Goal: Task Accomplishment & Management: Manage account settings

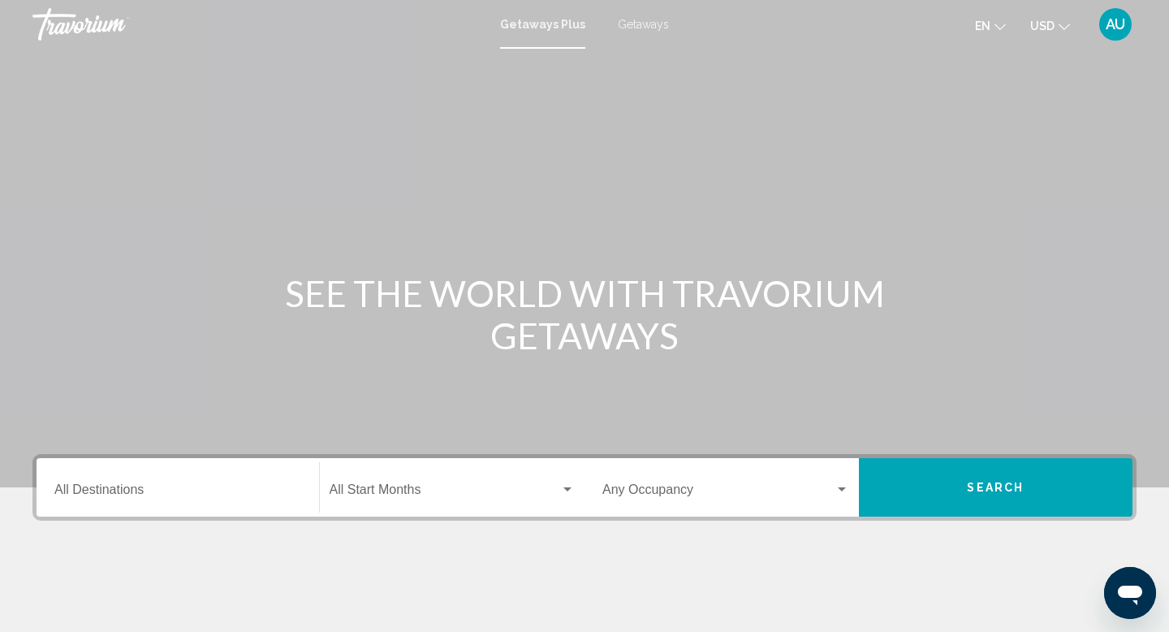
click at [1117, 22] on span "AU" at bounding box center [1115, 24] width 19 height 16
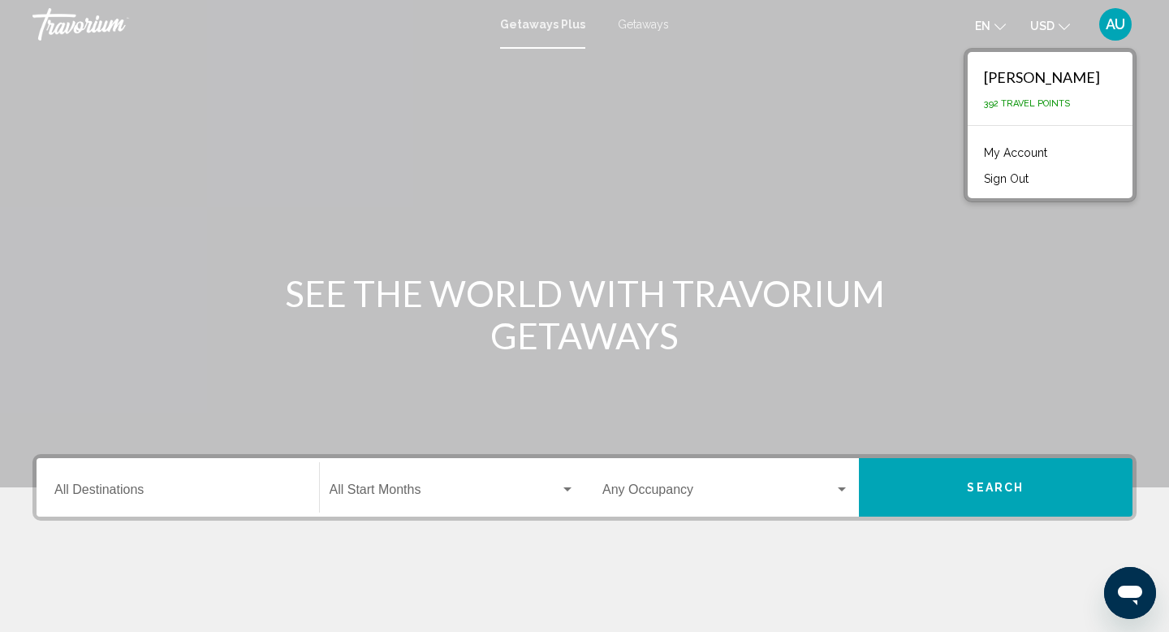
click at [976, 149] on link "My Account" at bounding box center [1016, 152] width 80 height 21
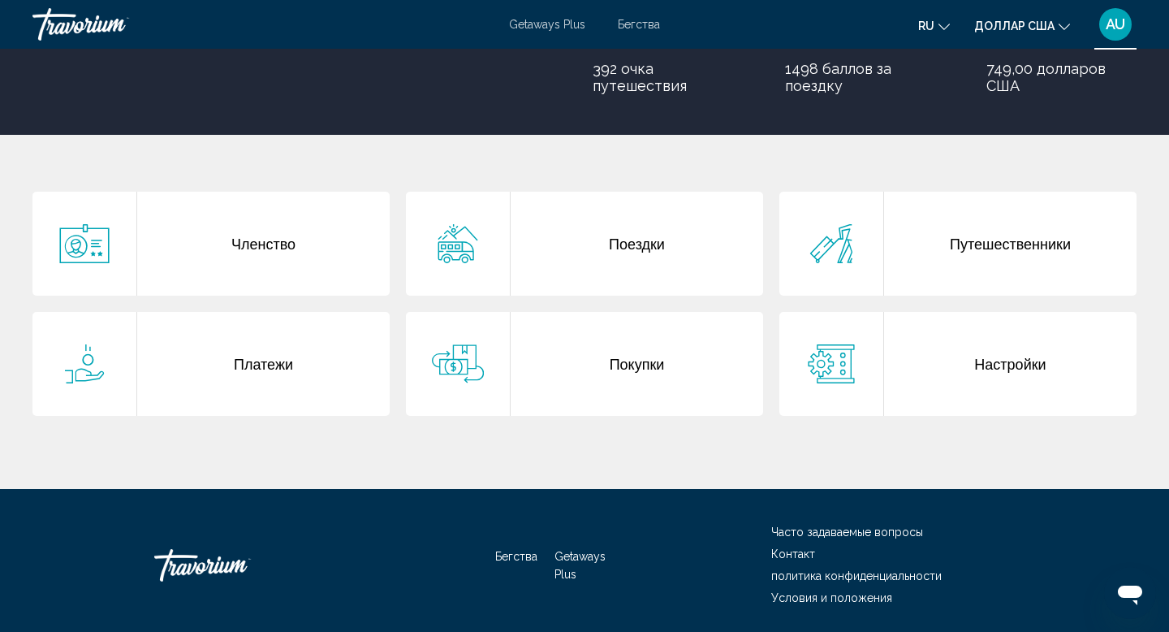
scroll to position [249, 0]
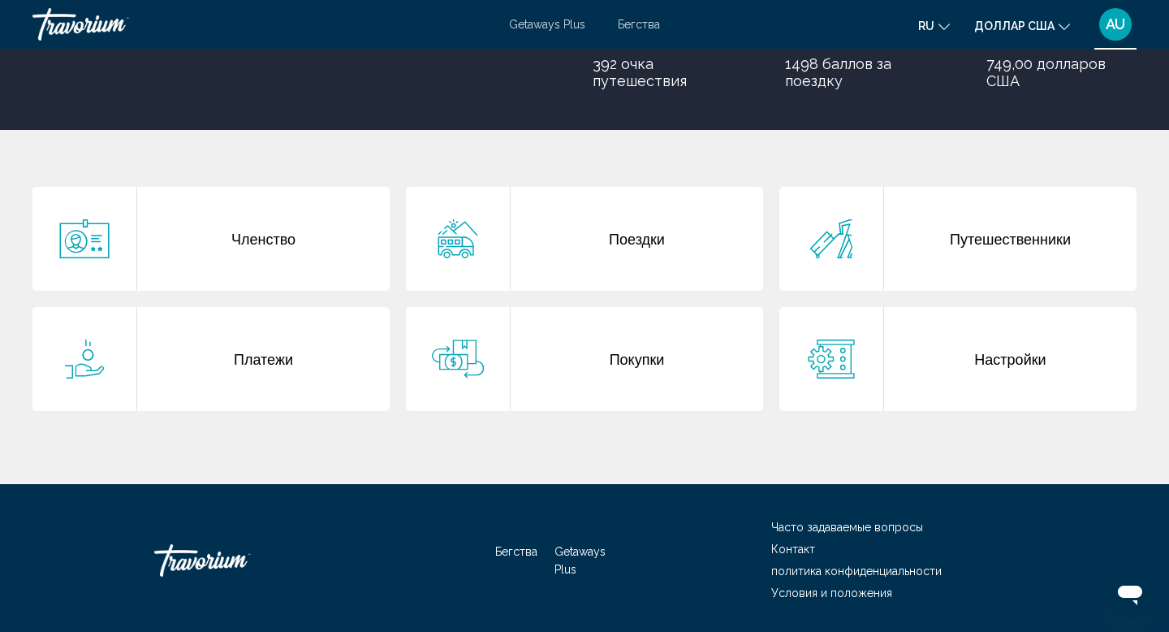
click at [634, 248] on div "Поездки" at bounding box center [637, 239] width 252 height 104
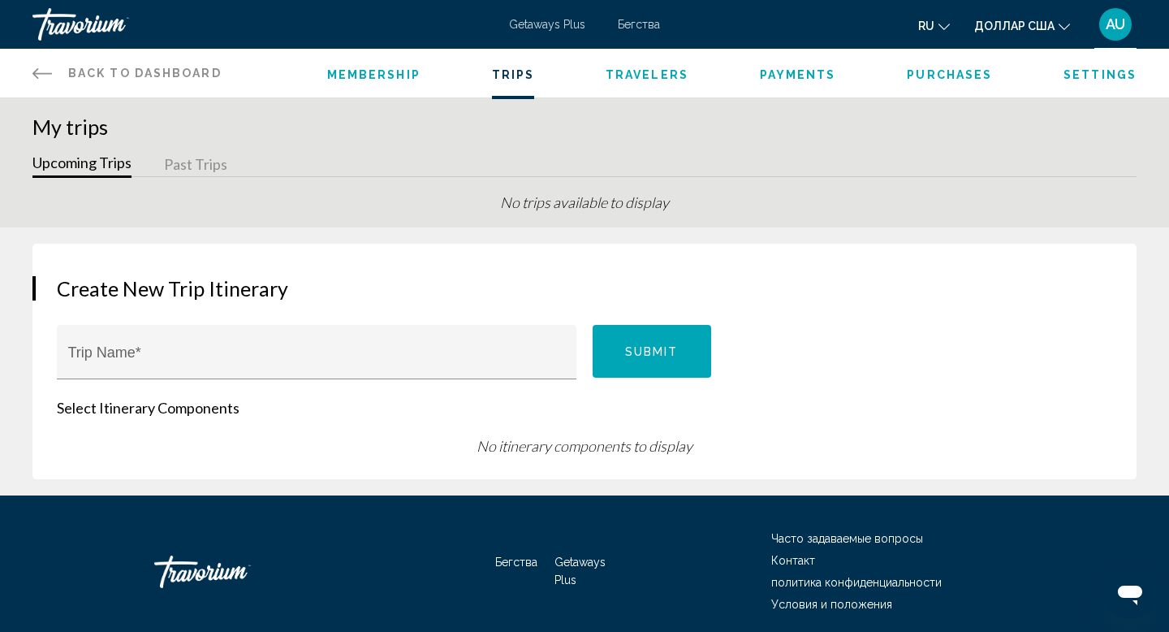
click at [38, 71] on icon "Основное содержание" at bounding box center [41, 72] width 19 height 19
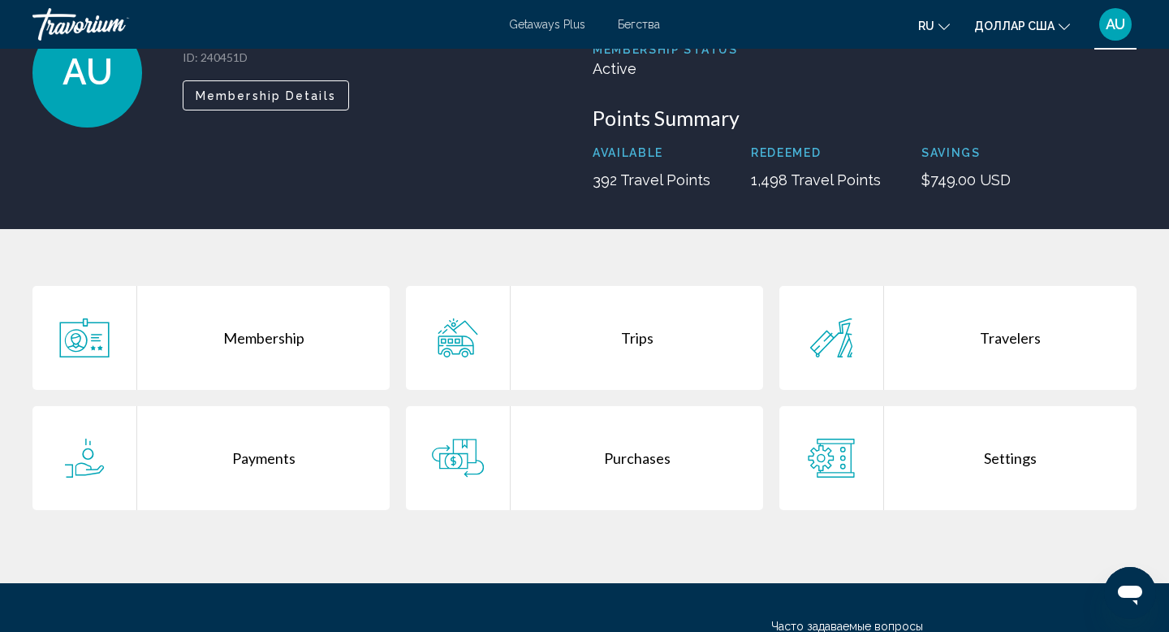
scroll to position [139, 0]
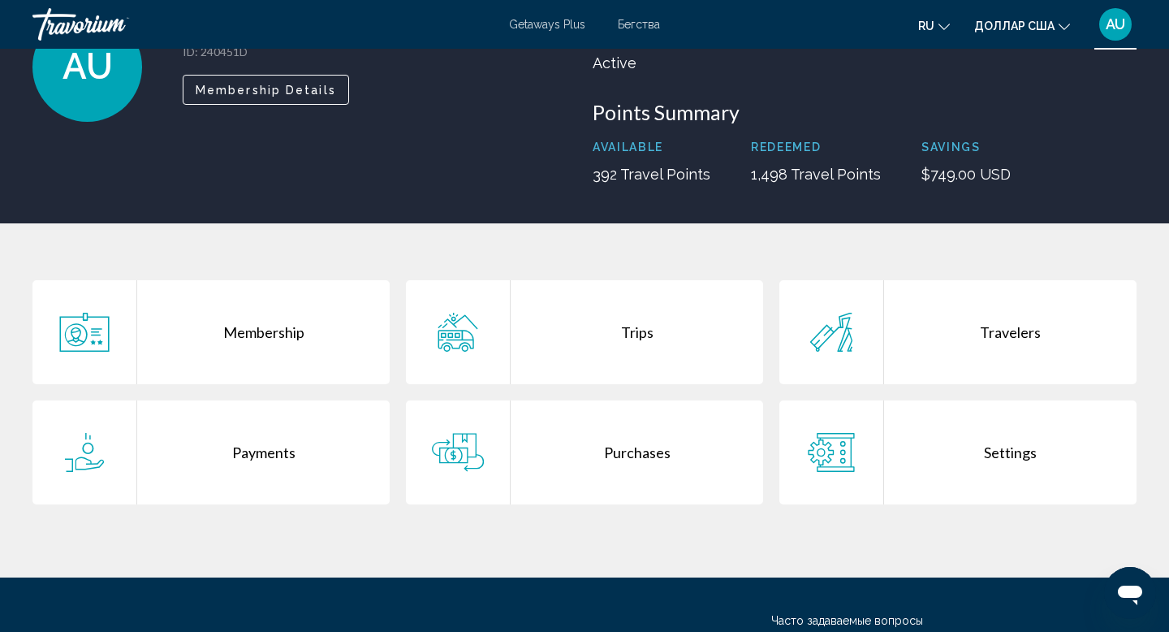
click at [270, 446] on div "Payments" at bounding box center [263, 452] width 252 height 104
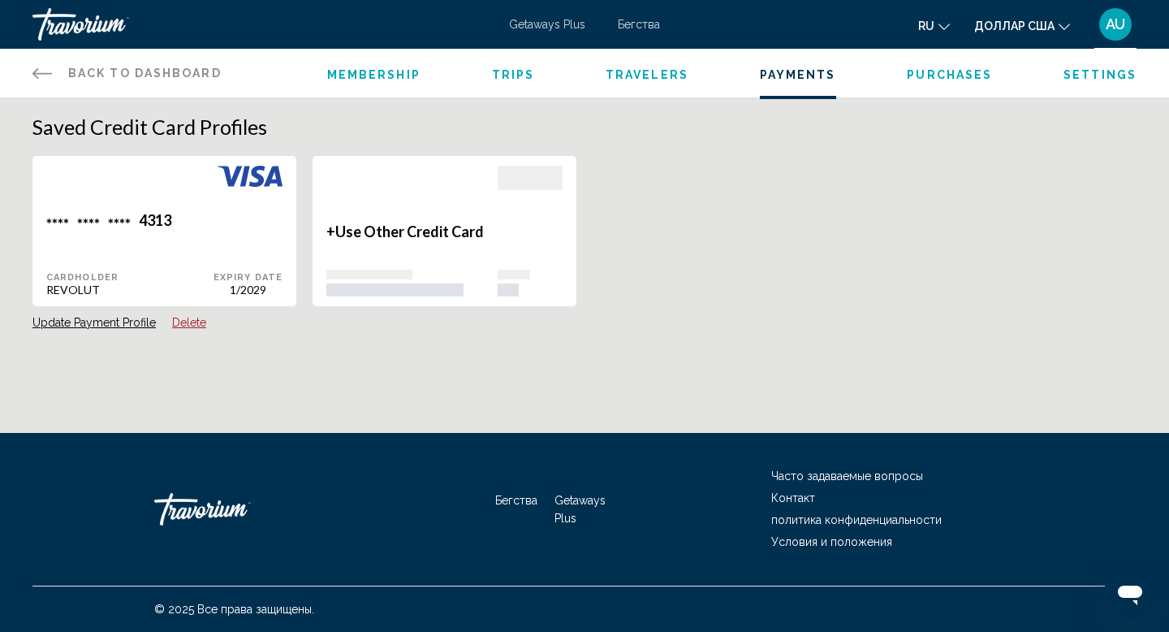
click at [40, 71] on icon "Основное содержание" at bounding box center [41, 72] width 19 height 19
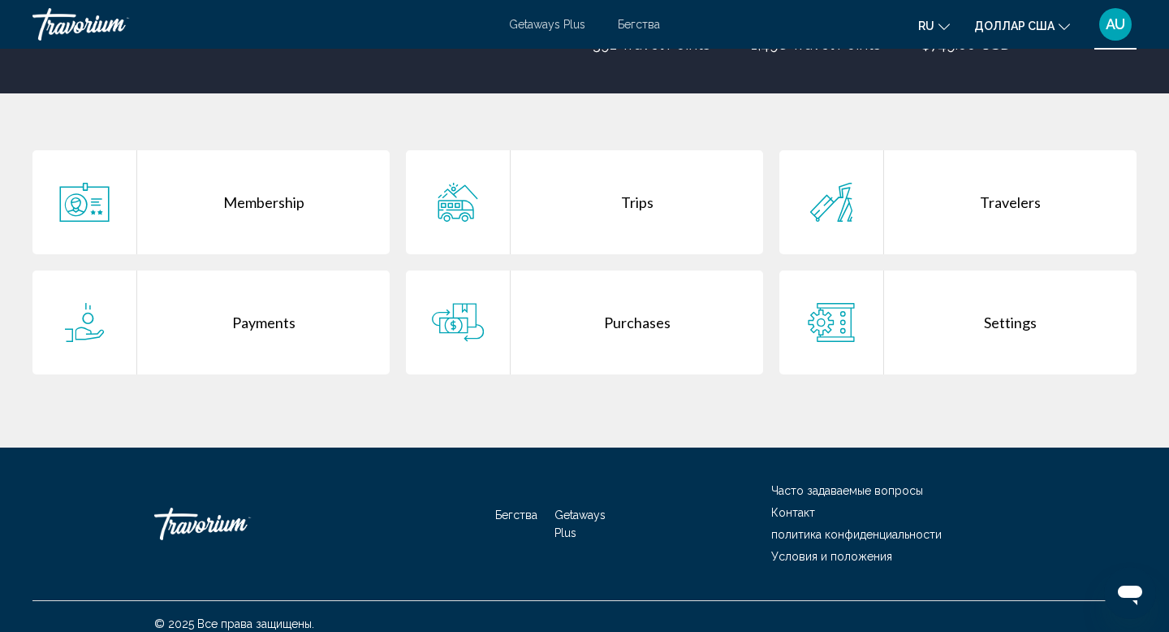
scroll to position [270, 0]
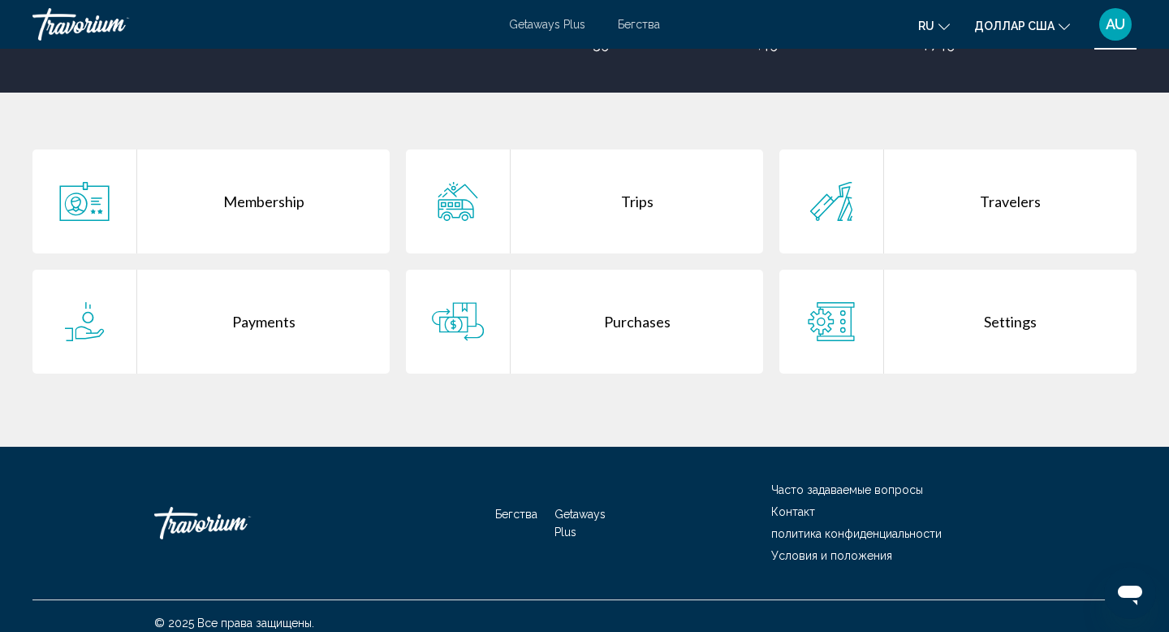
click at [997, 202] on div "Travelers" at bounding box center [1010, 201] width 252 height 104
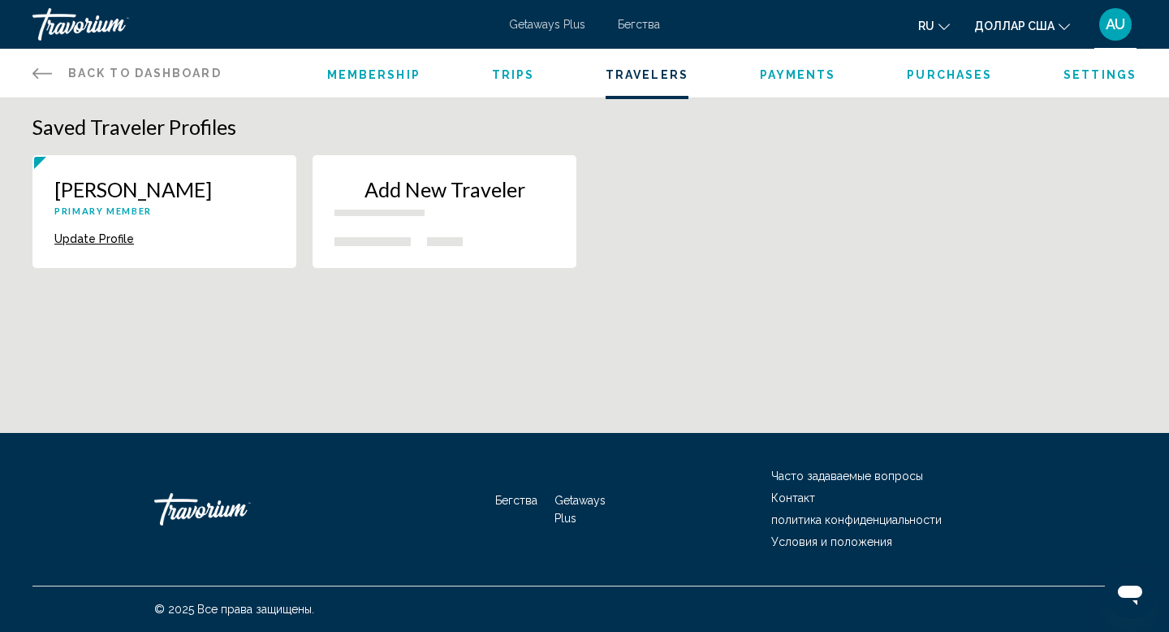
click at [84, 246] on button "Update Profile" at bounding box center [94, 238] width 80 height 15
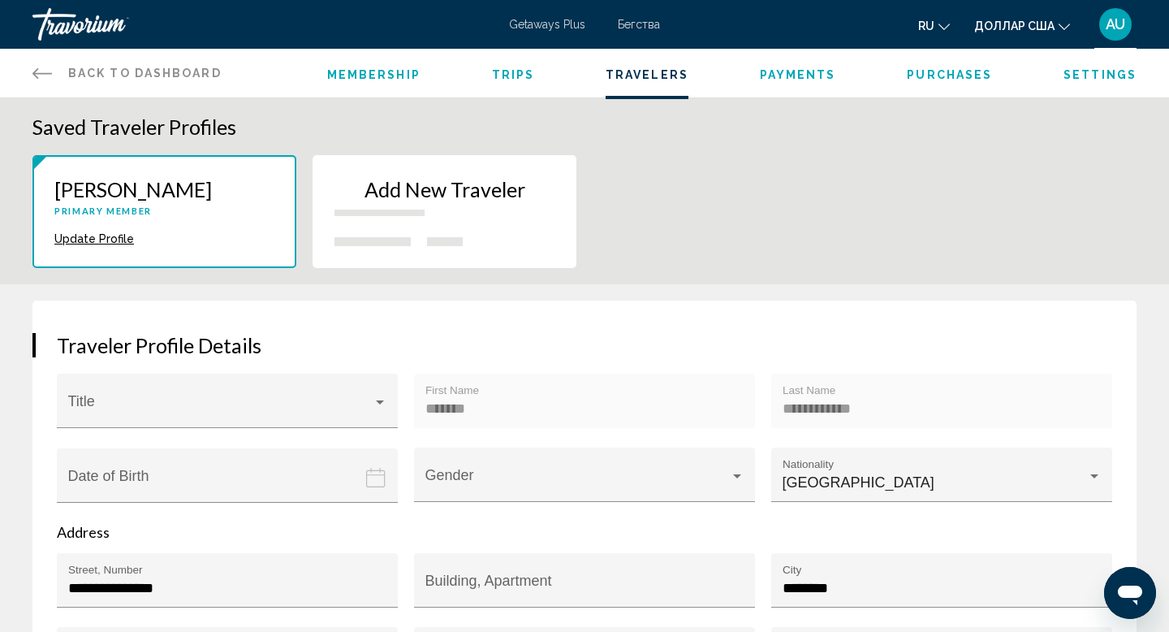
click at [43, 74] on icon "Основное содержание" at bounding box center [41, 73] width 19 height 11
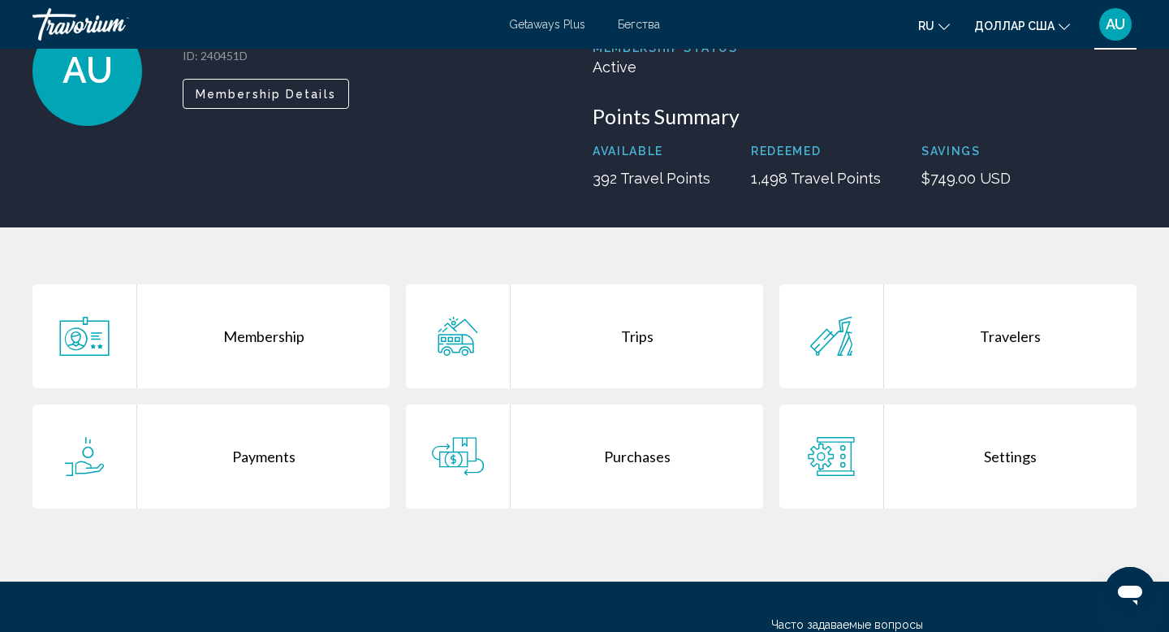
scroll to position [136, 0]
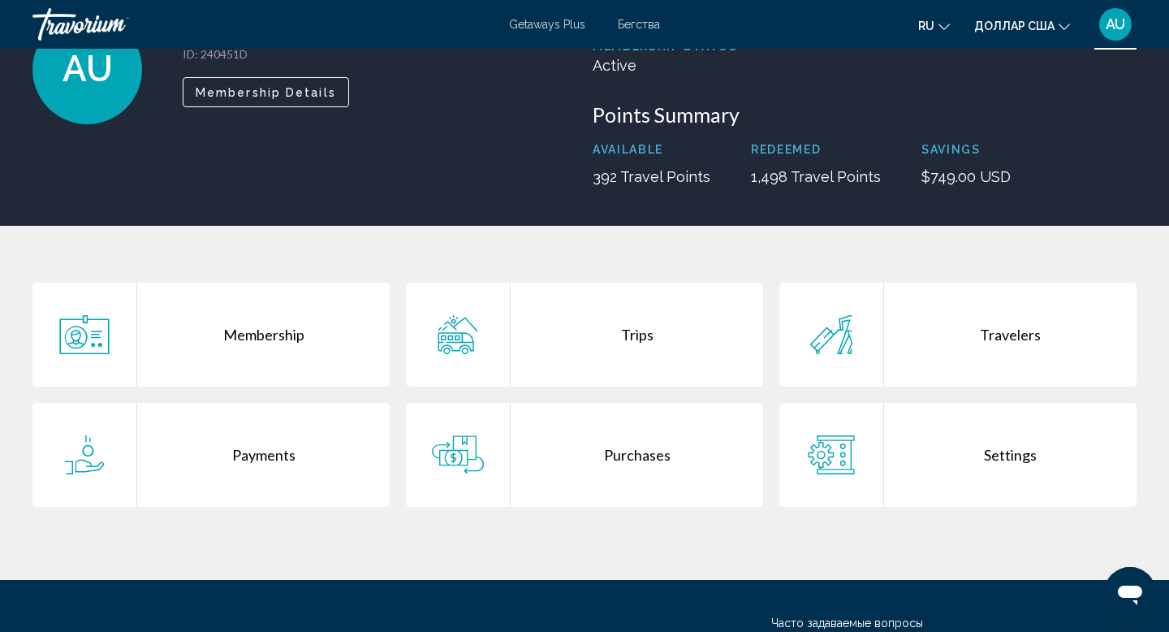
click at [454, 328] on icon "Основное содержание" at bounding box center [458, 334] width 52 height 39
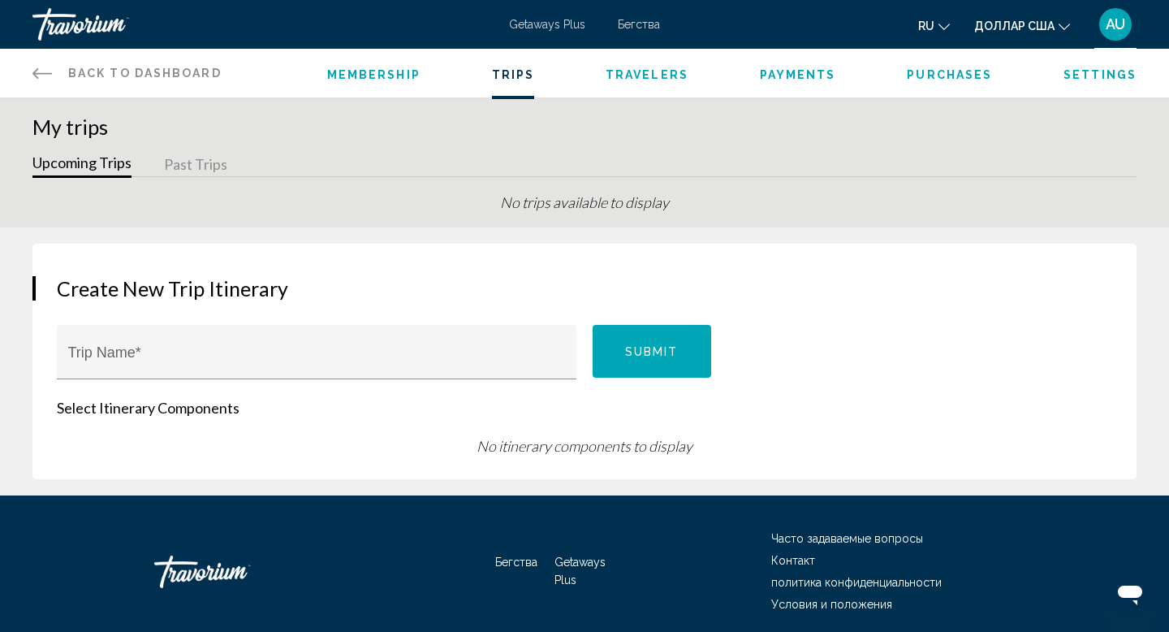
click at [39, 70] on icon "Основное содержание" at bounding box center [41, 72] width 19 height 19
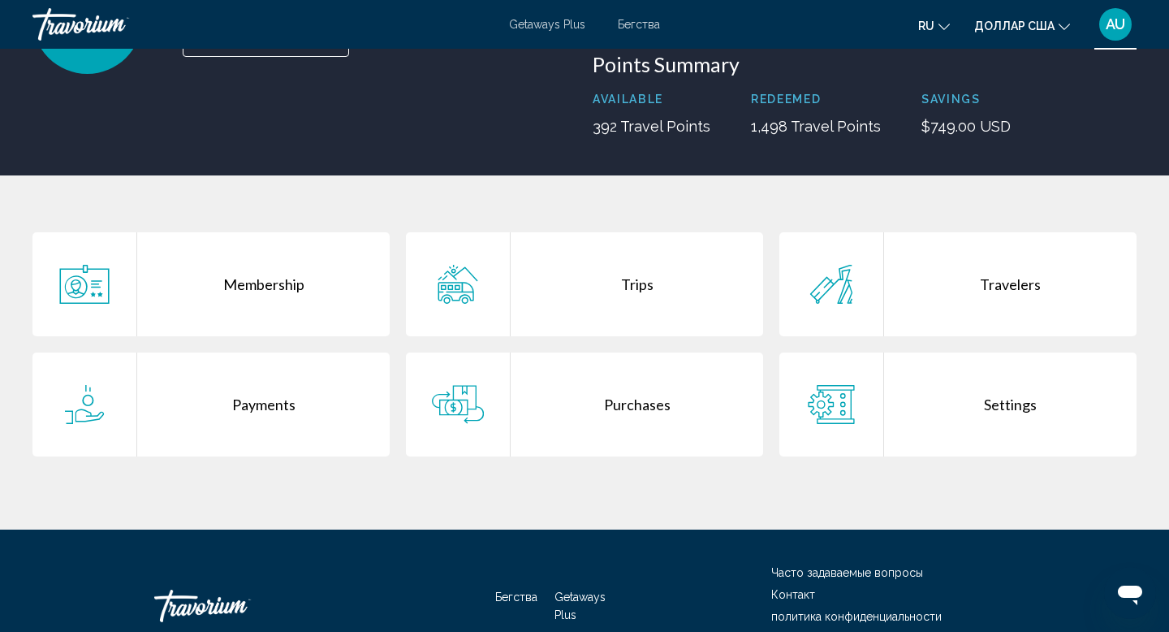
scroll to position [283, 0]
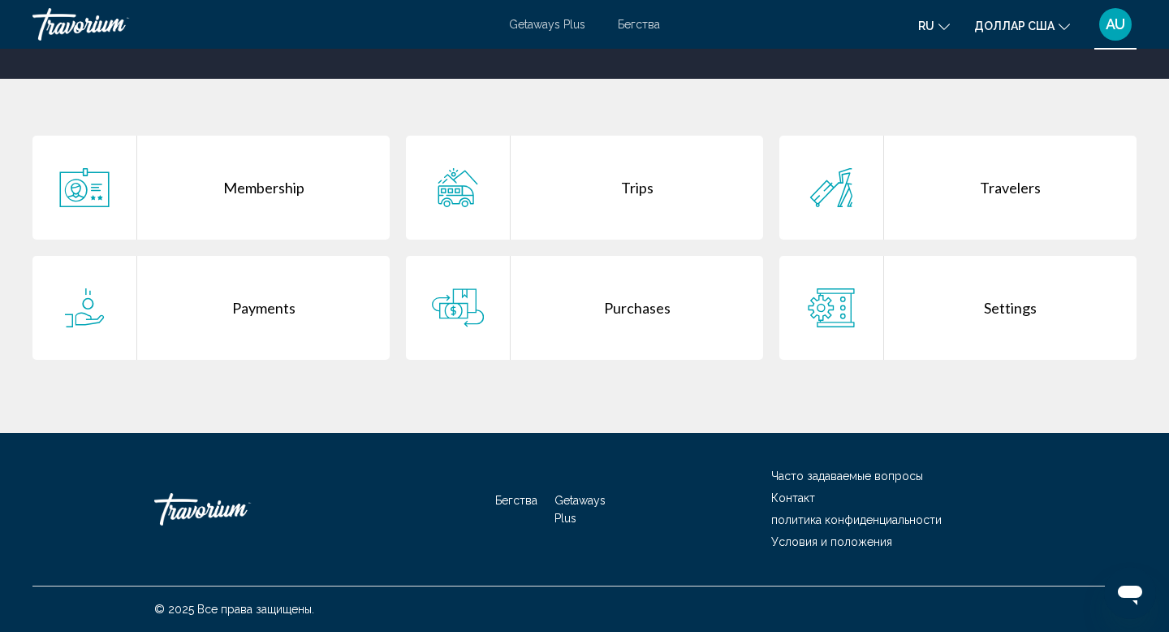
click at [235, 314] on div "Payments" at bounding box center [263, 308] width 252 height 104
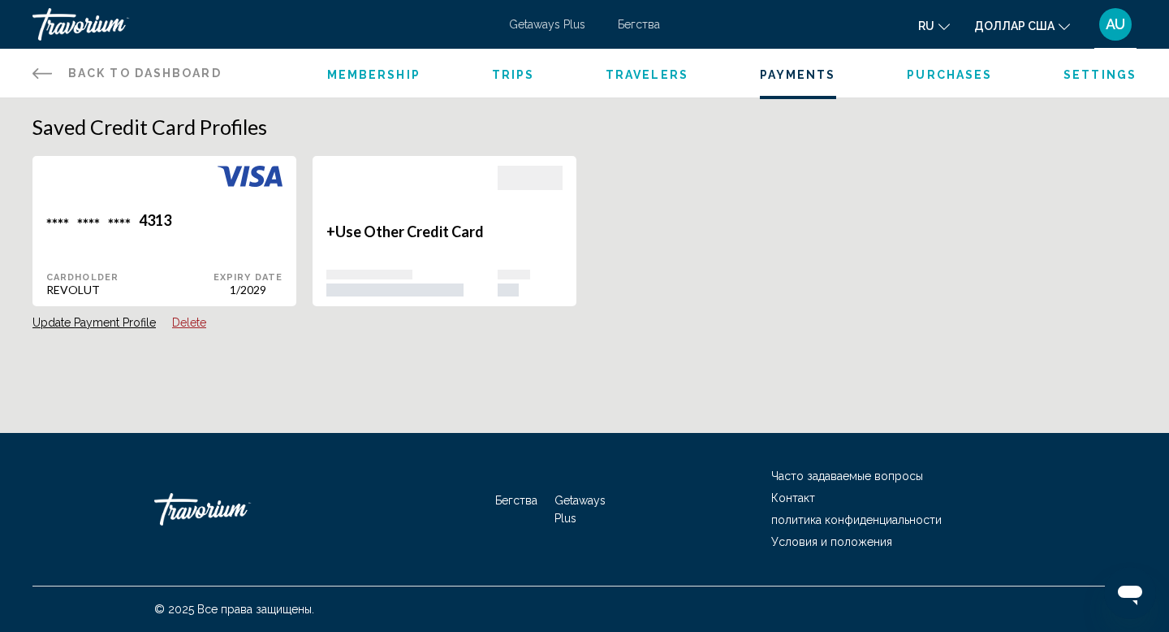
click at [192, 324] on button "Delete" at bounding box center [189, 322] width 34 height 15
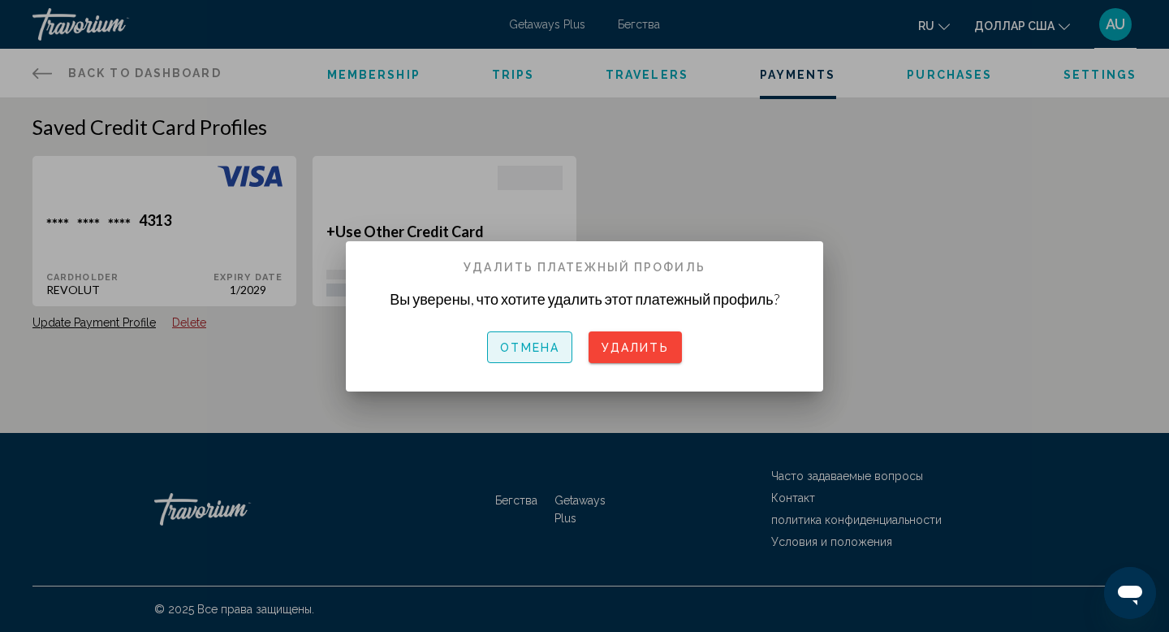
click at [510, 359] on button "Отмена" at bounding box center [529, 346] width 85 height 31
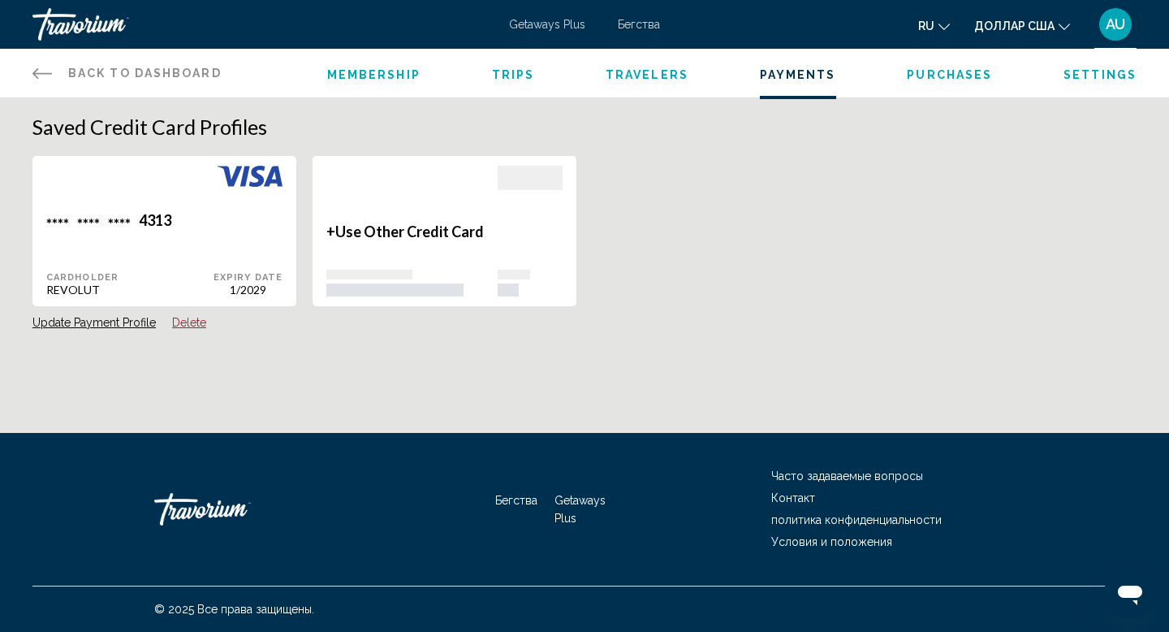
click at [45, 71] on icon "Основное содержание" at bounding box center [41, 72] width 19 height 19
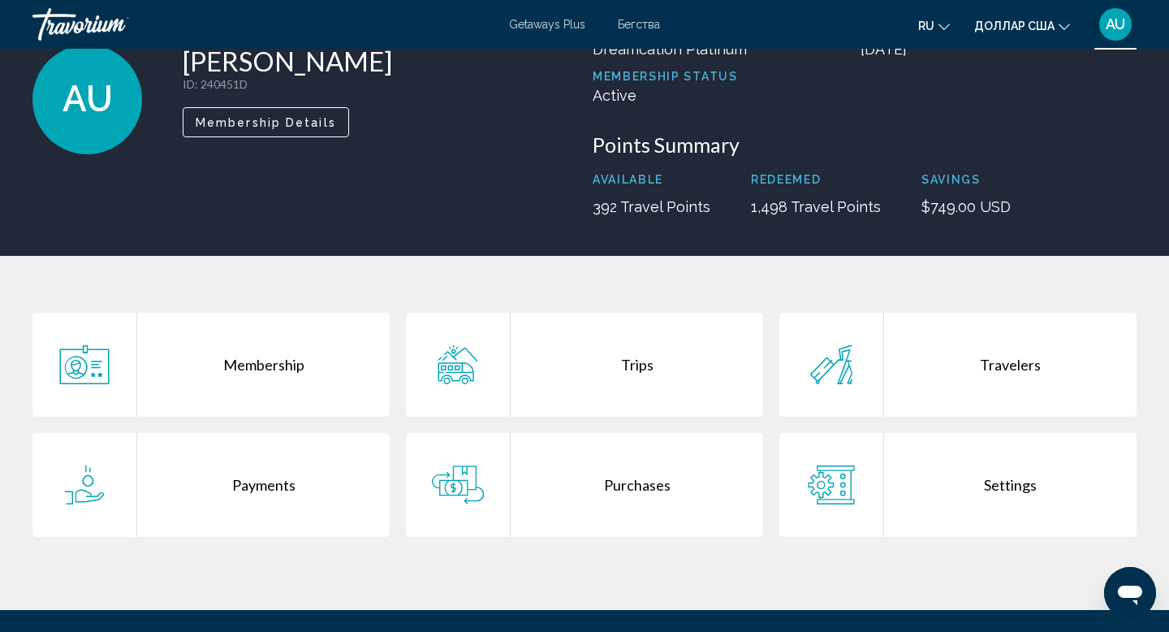
scroll to position [110, 0]
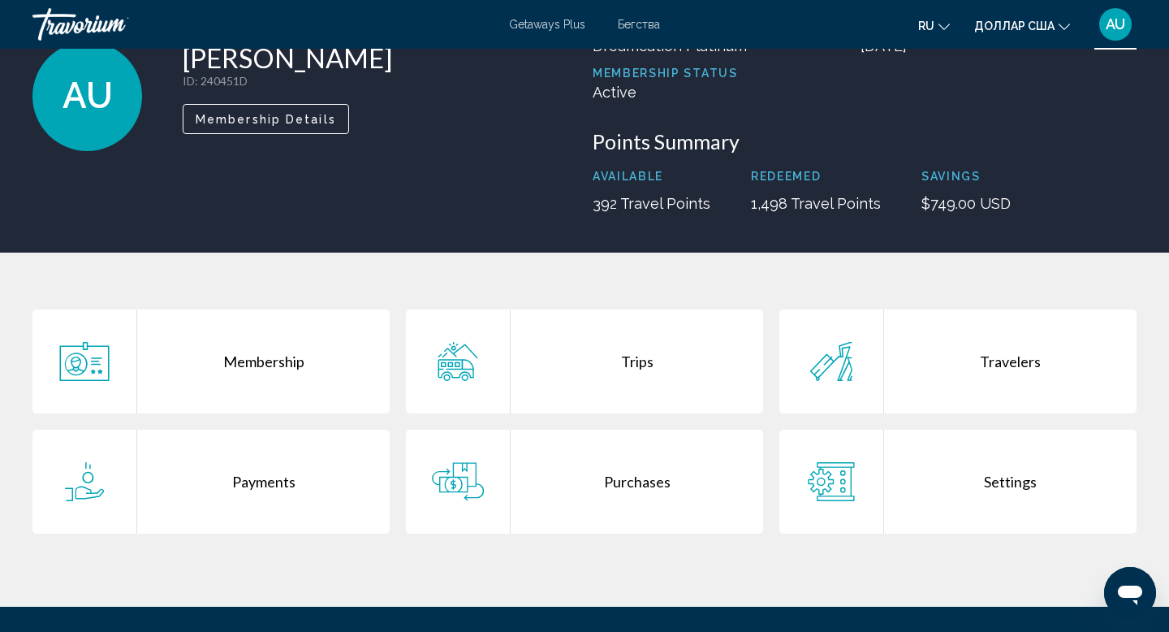
click at [813, 484] on icon "Основное содержание" at bounding box center [831, 481] width 46 height 39
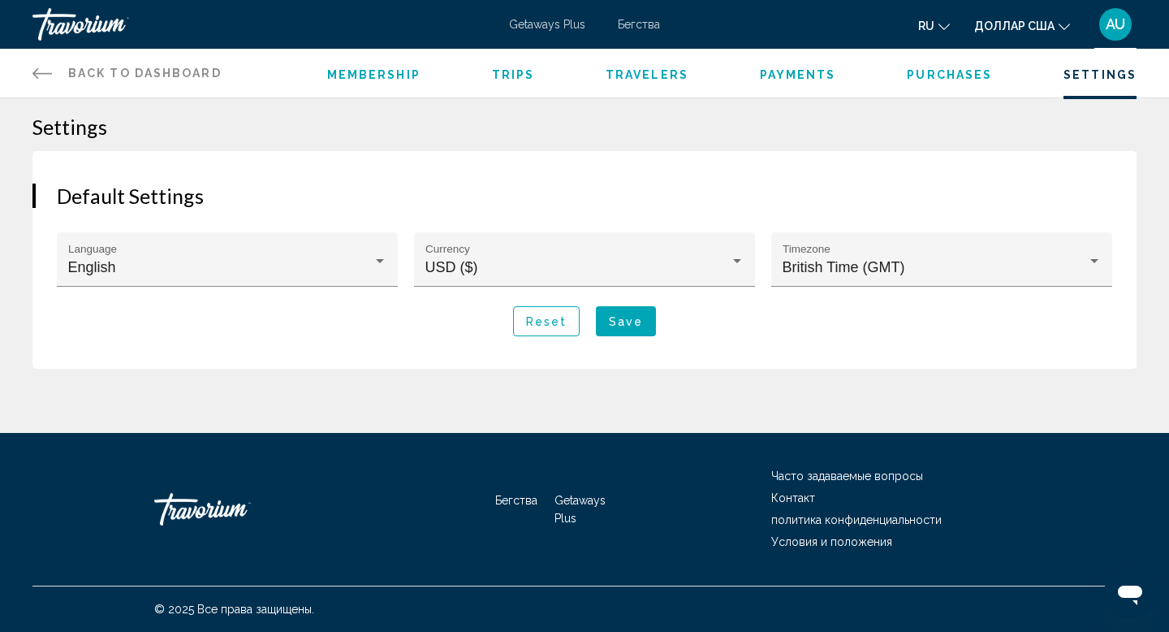
click at [41, 73] on icon "Основное содержание" at bounding box center [41, 73] width 19 height 11
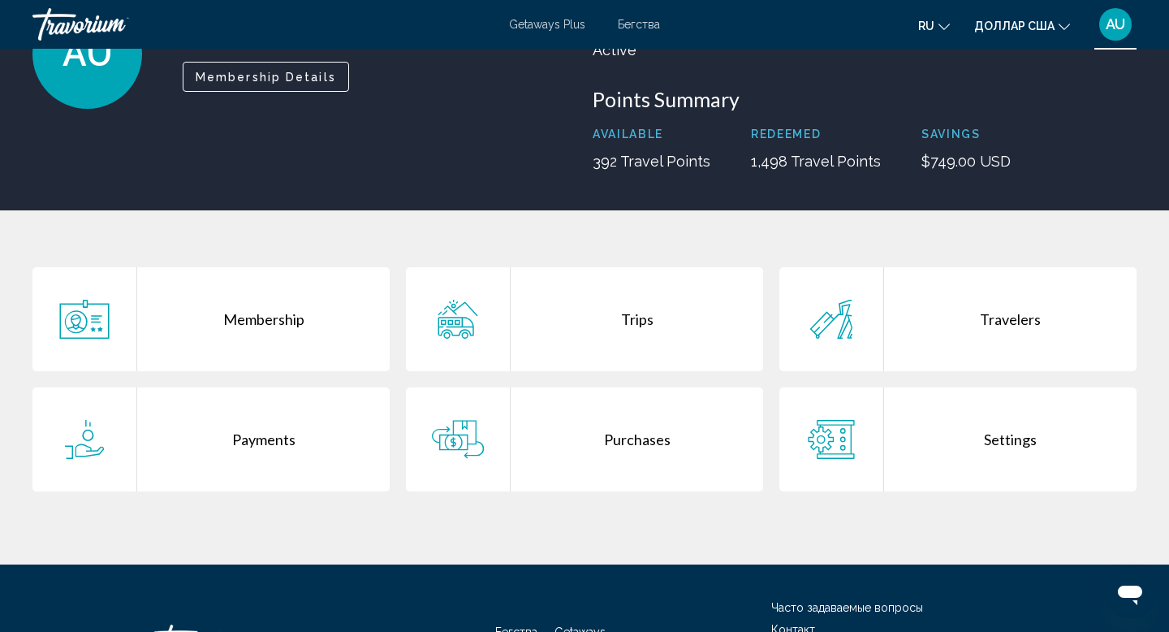
scroll to position [155, 0]
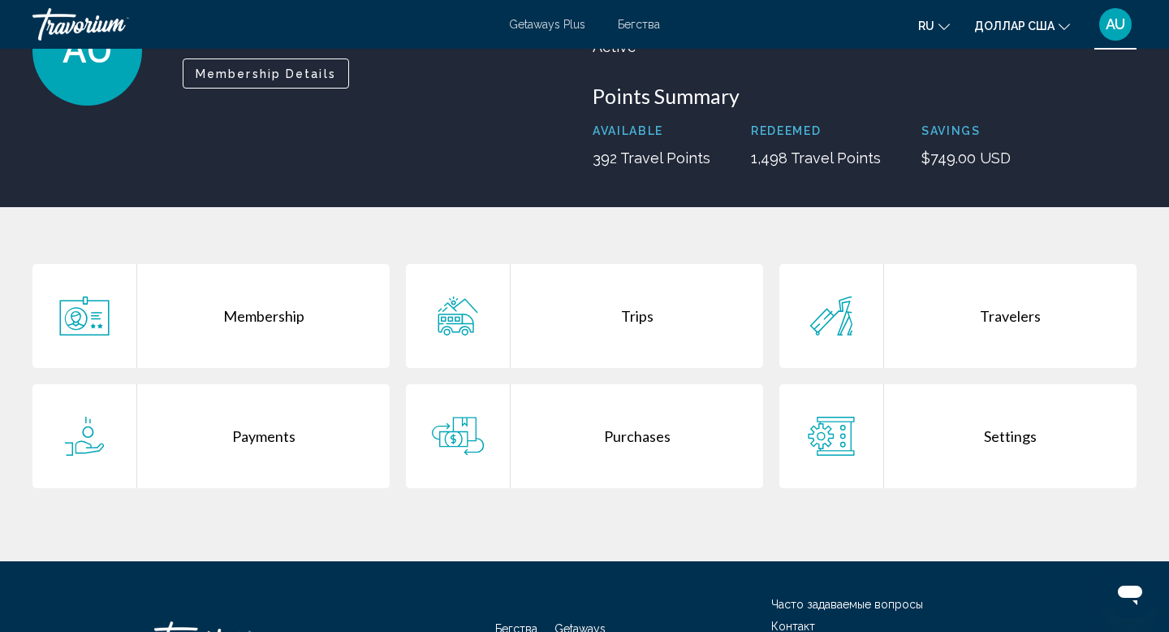
click at [809, 321] on icon "Основное содержание" at bounding box center [831, 315] width 52 height 39
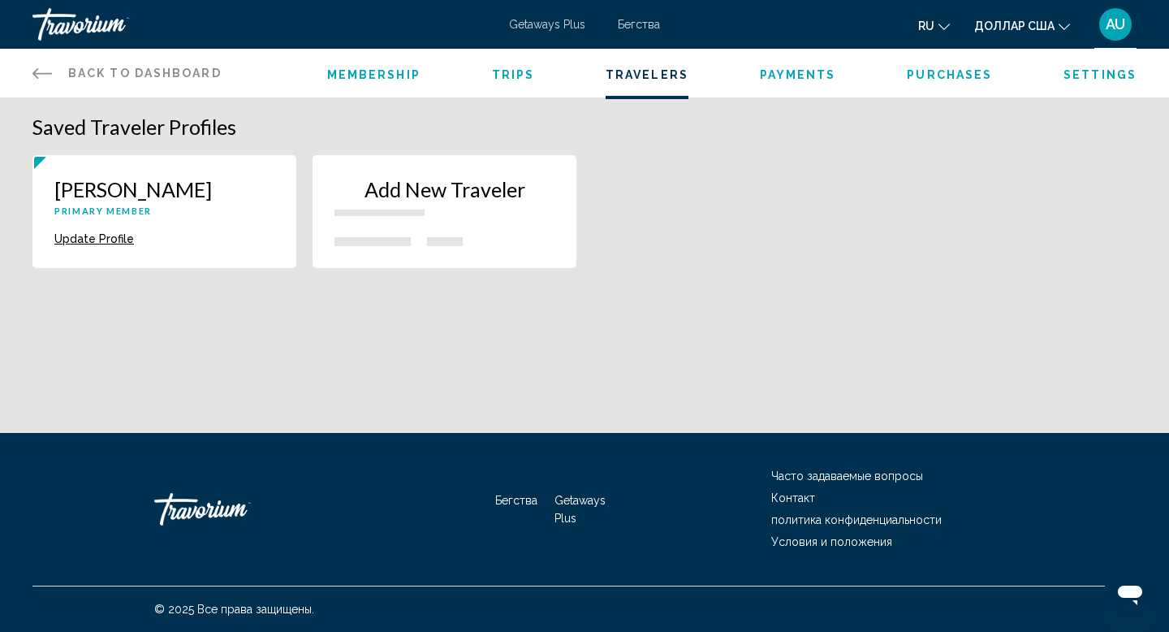
click at [94, 246] on button "Update Profile" at bounding box center [94, 238] width 80 height 15
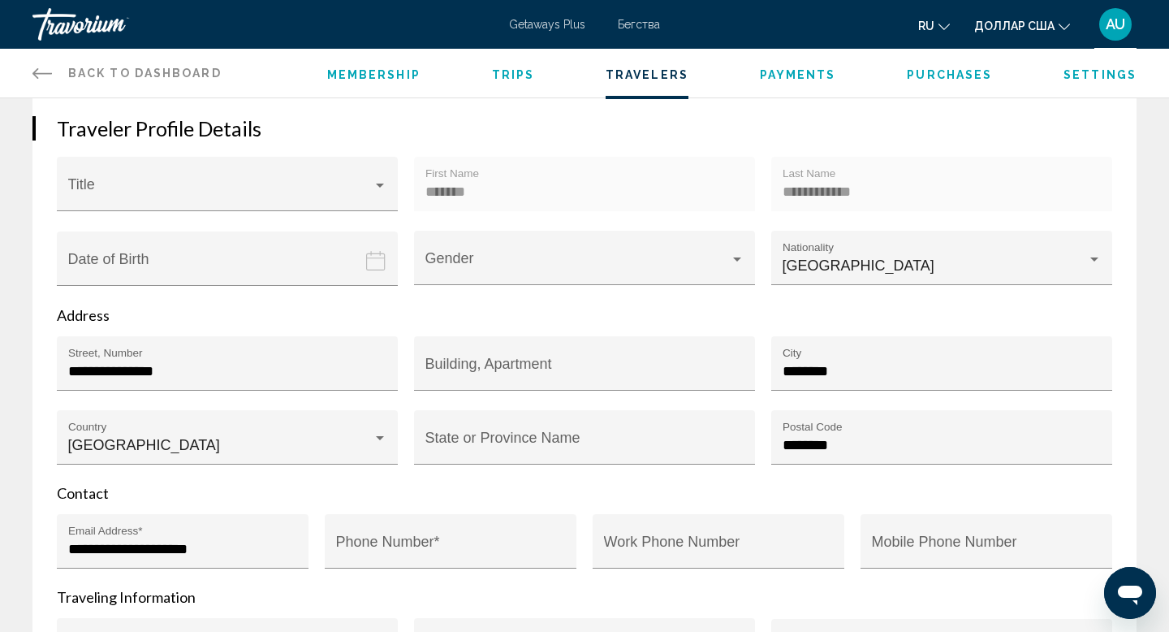
scroll to position [227, 0]
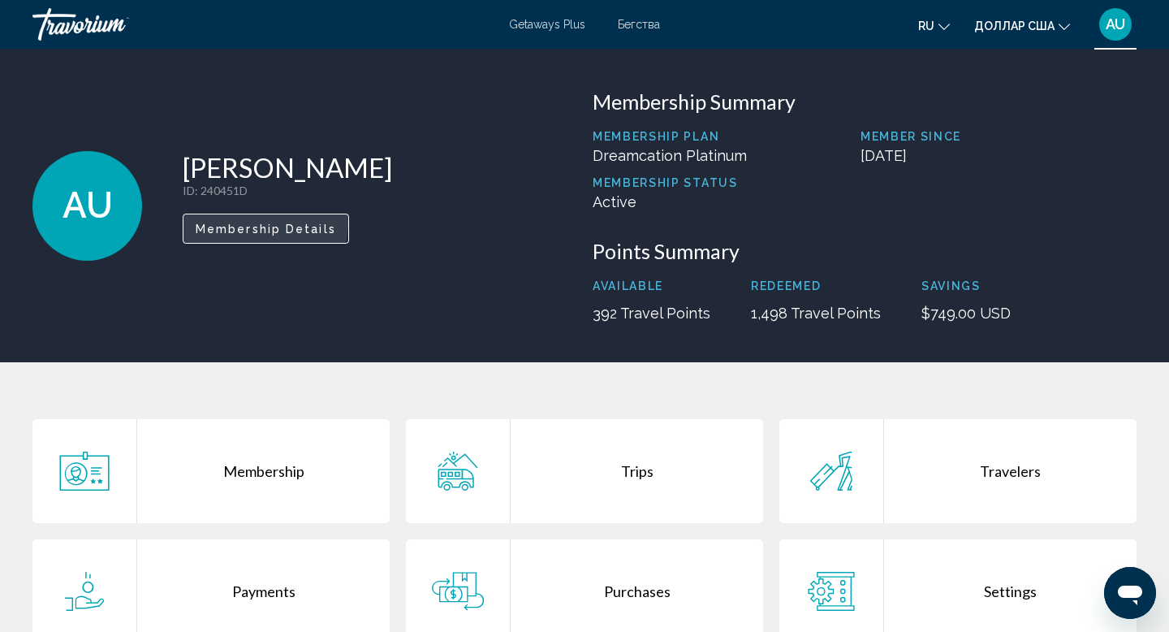
click at [264, 222] on span "Membership Details" at bounding box center [266, 228] width 140 height 13
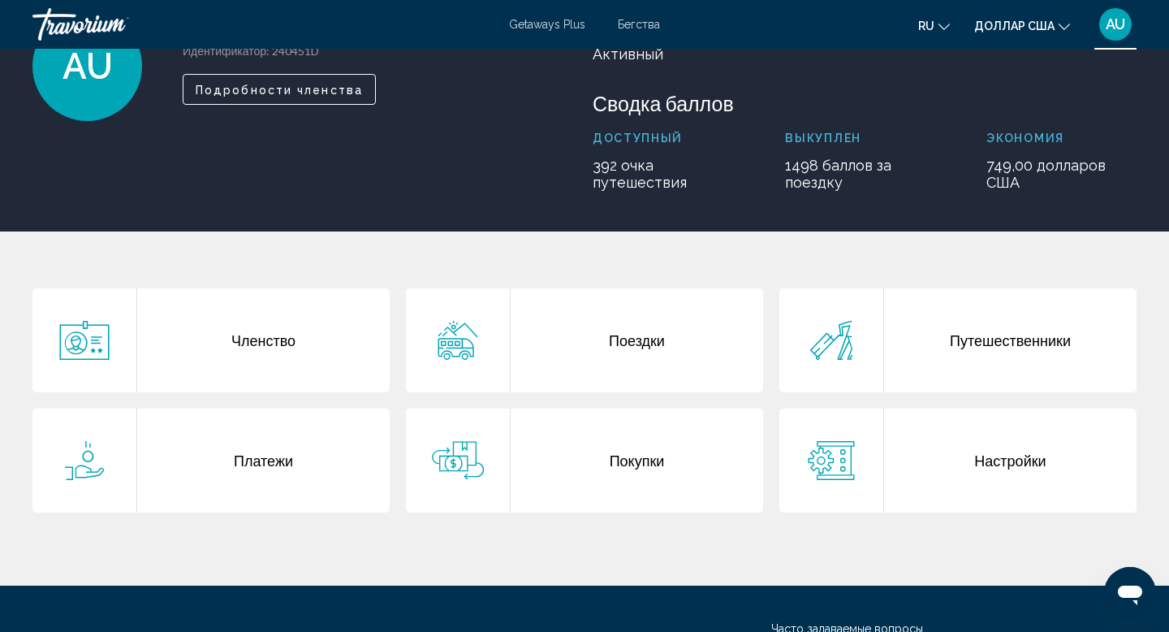
scroll to position [149, 0]
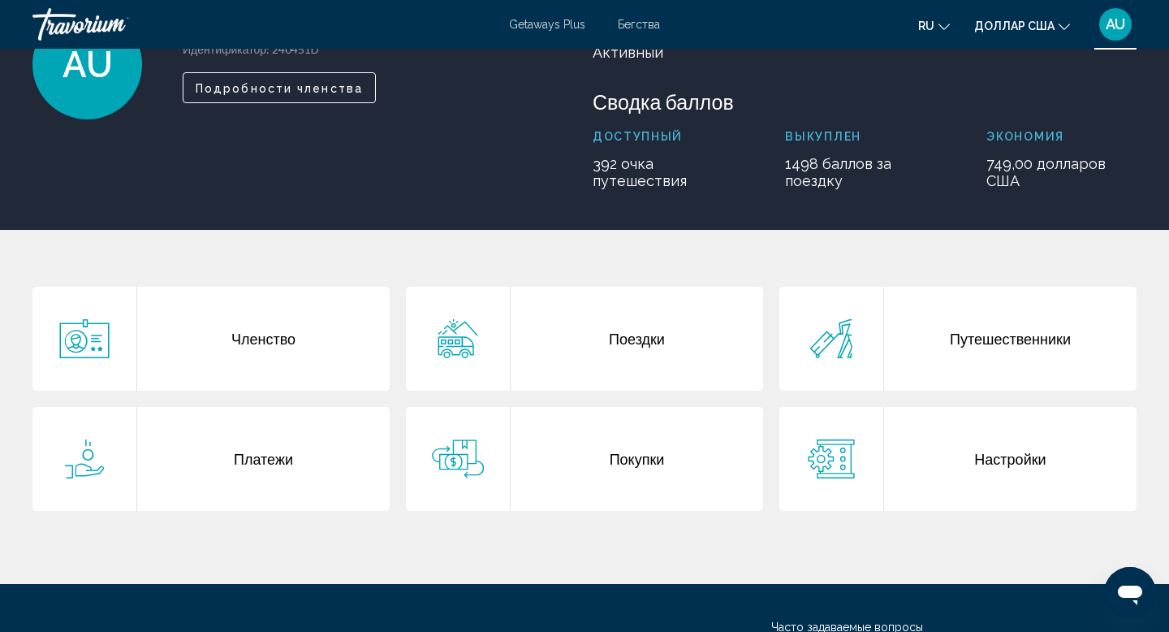
click at [78, 456] on icon "Основное содержание" at bounding box center [84, 458] width 52 height 39
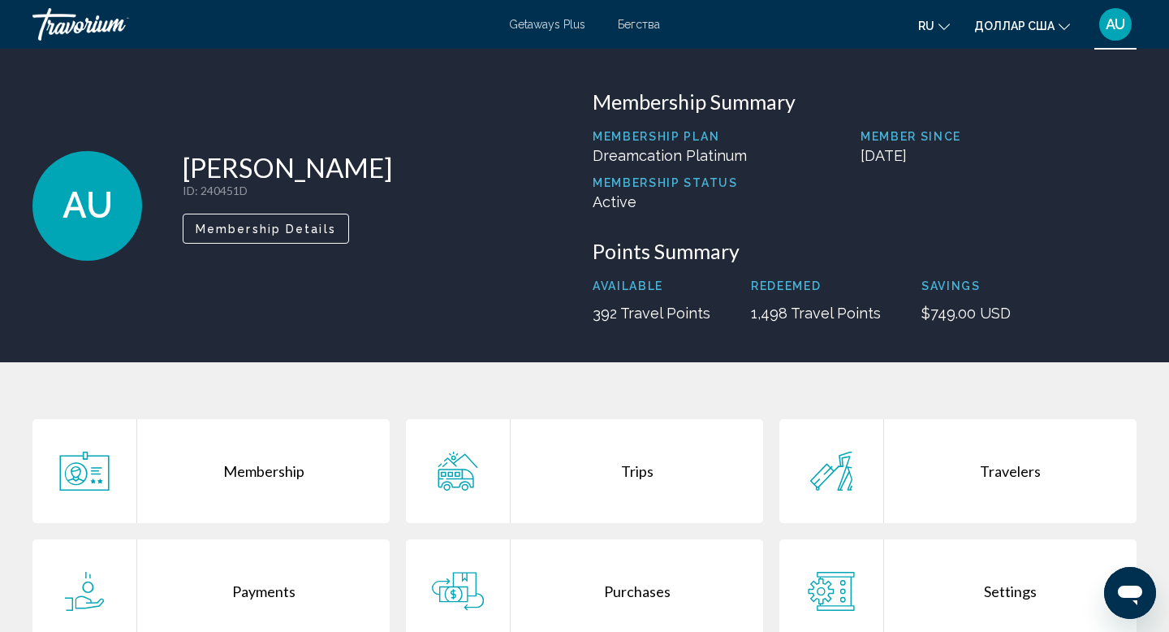
click at [93, 471] on icon "Основное содержание" at bounding box center [84, 470] width 52 height 39
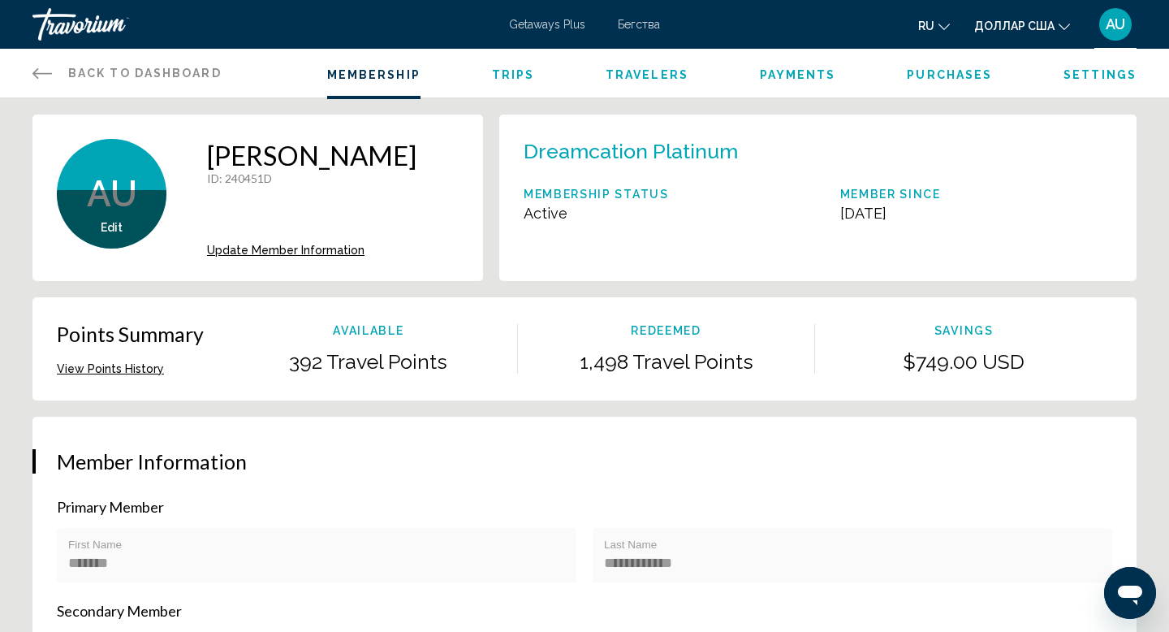
click at [498, 68] on span "Trips" at bounding box center [513, 74] width 43 height 13
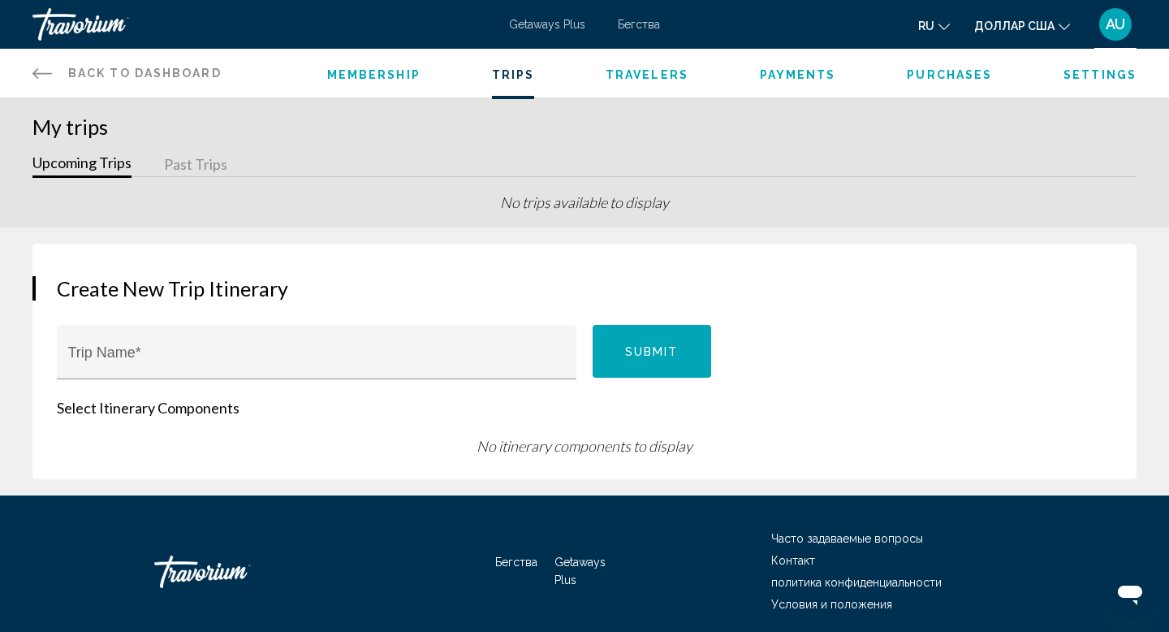
click at [645, 81] on span "Travelers" at bounding box center [647, 74] width 83 height 13
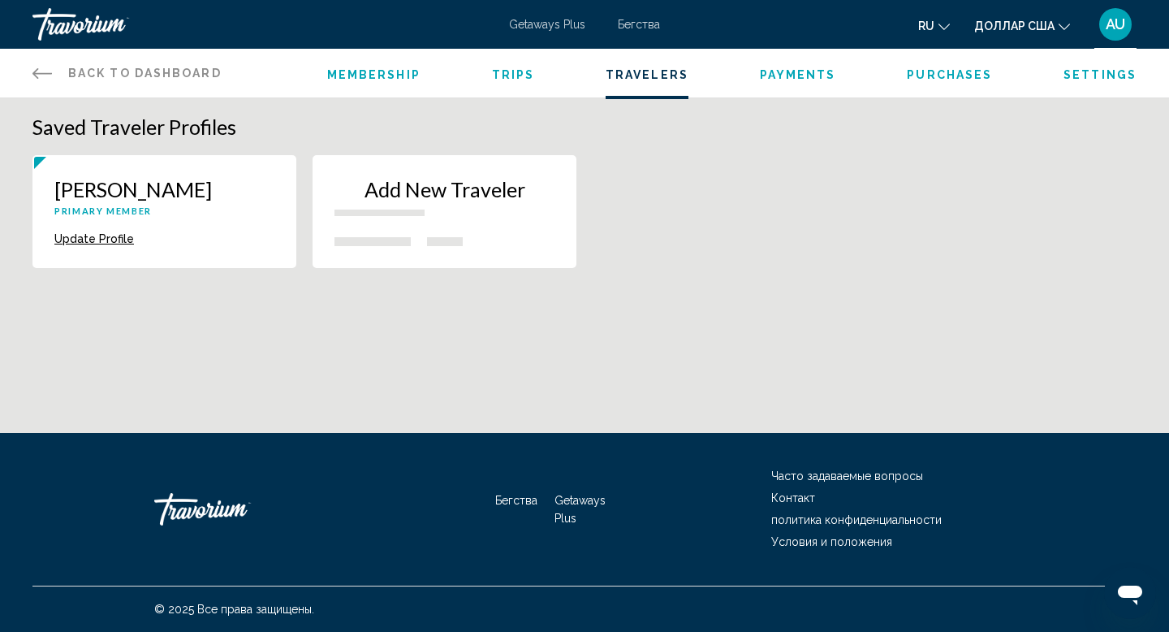
click at [801, 69] on span "Payments" at bounding box center [798, 74] width 76 height 13
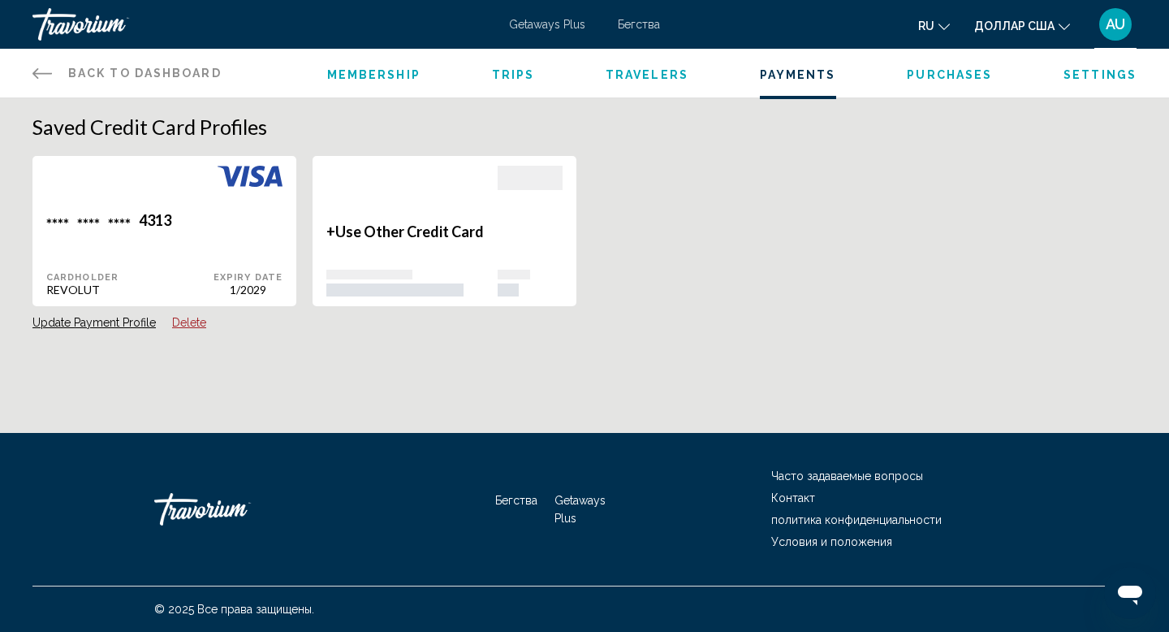
click at [932, 72] on span "Purchases" at bounding box center [949, 74] width 85 height 13
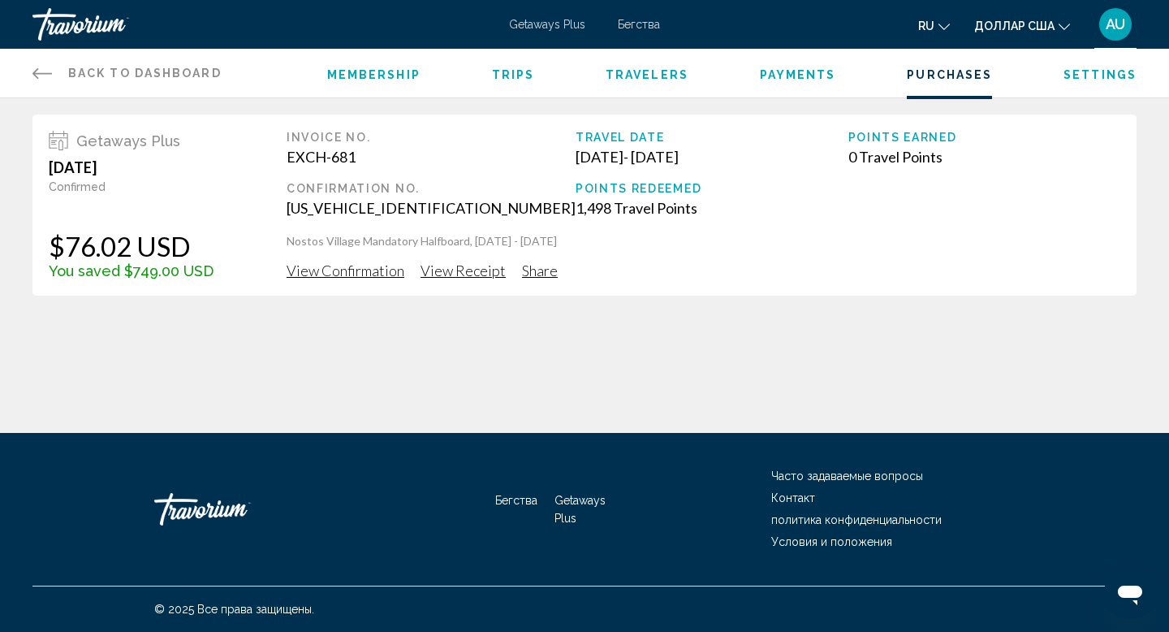
click at [339, 273] on span "View Confirmation" at bounding box center [346, 270] width 118 height 18
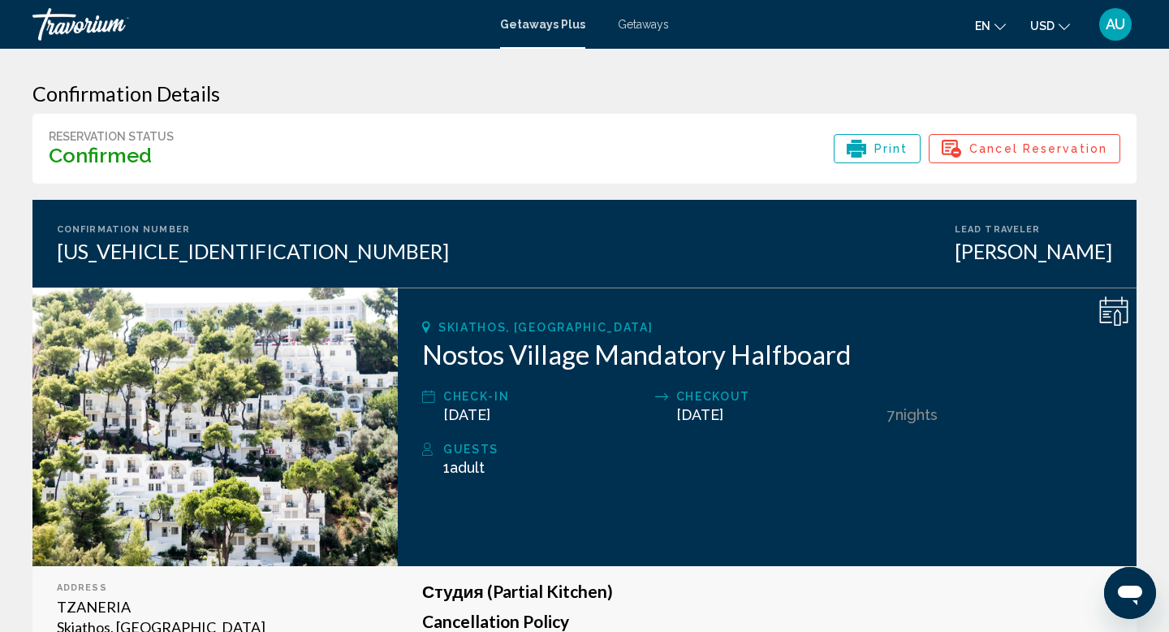
click at [205, 469] on img "Main content" at bounding box center [214, 426] width 365 height 278
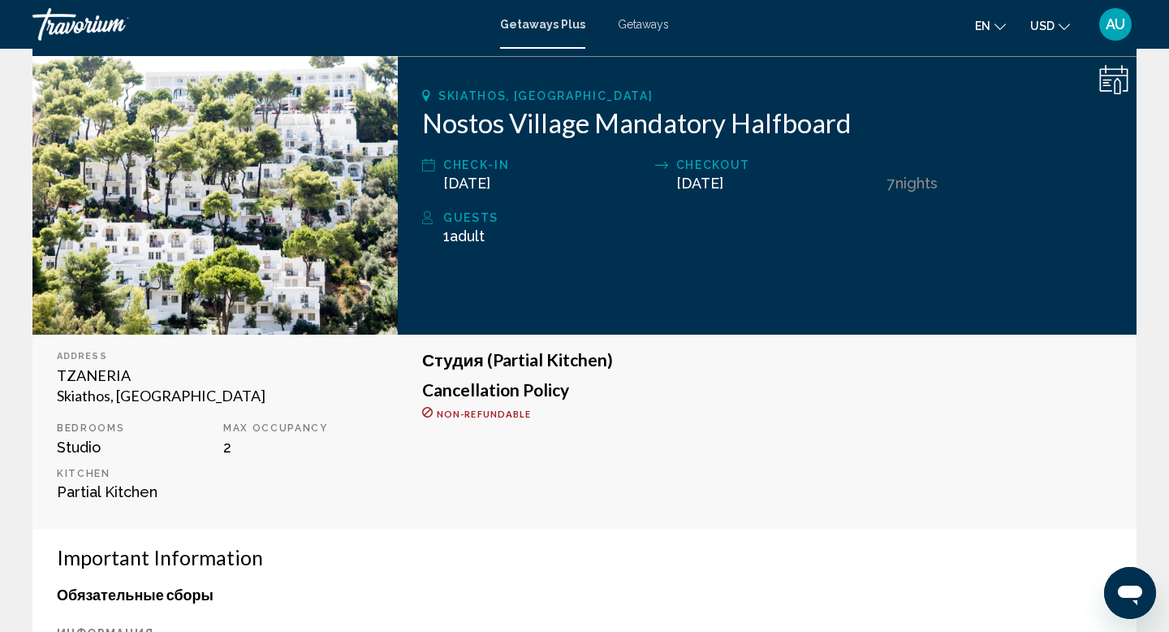
scroll to position [232, 0]
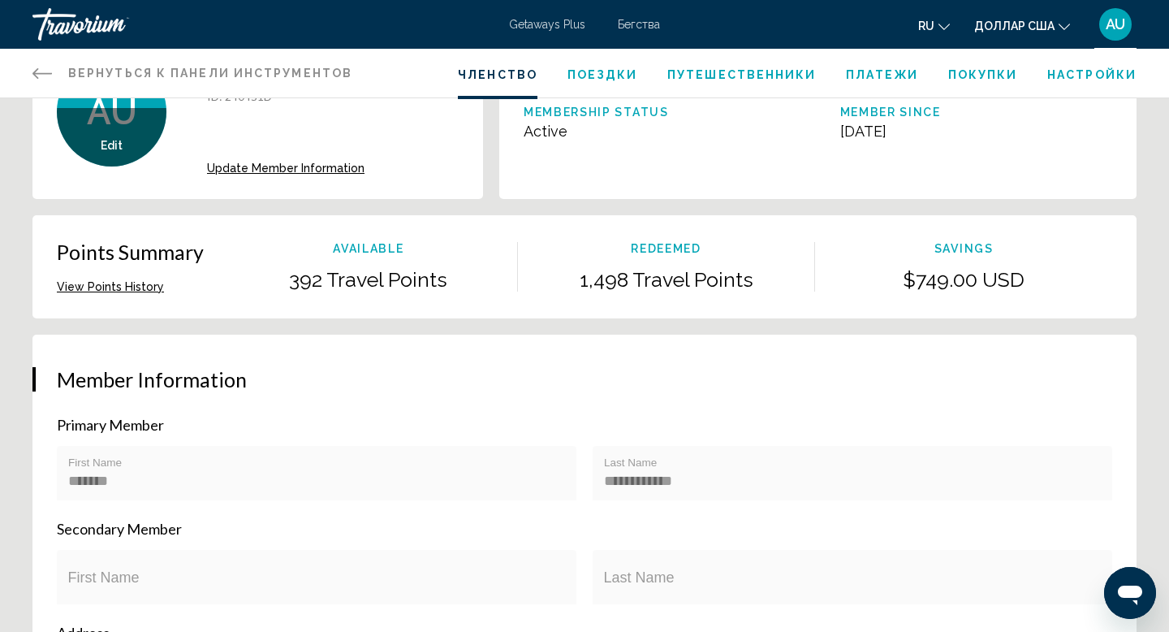
scroll to position [84, 0]
click at [136, 282] on button "View Points History" at bounding box center [110, 285] width 107 height 15
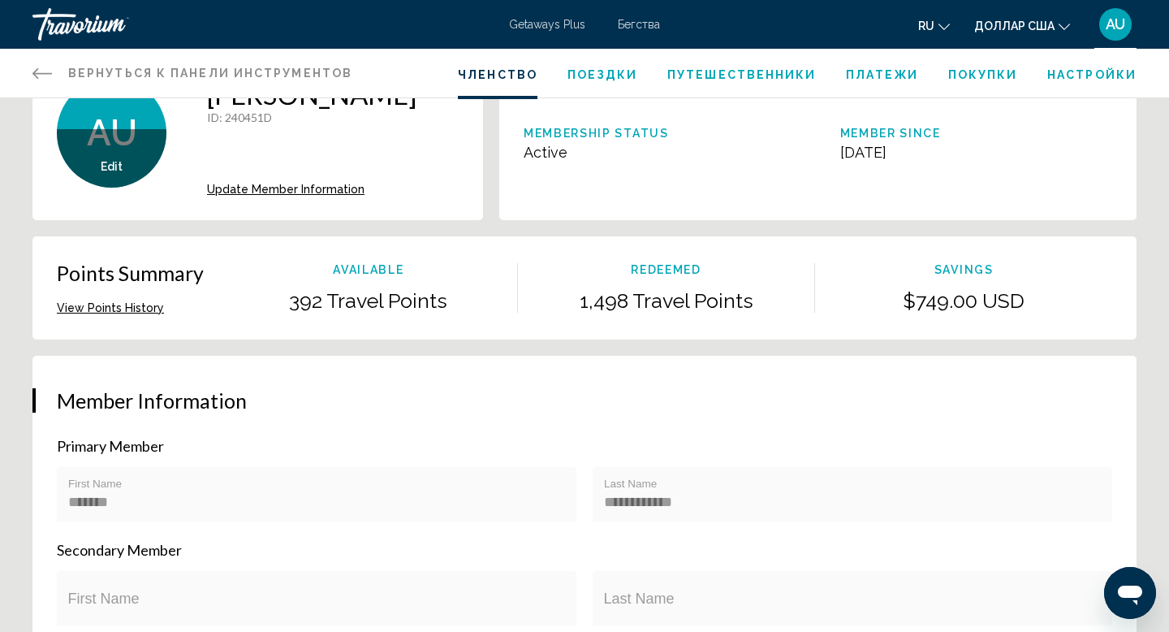
scroll to position [0, 0]
